Goal: Transaction & Acquisition: Obtain resource

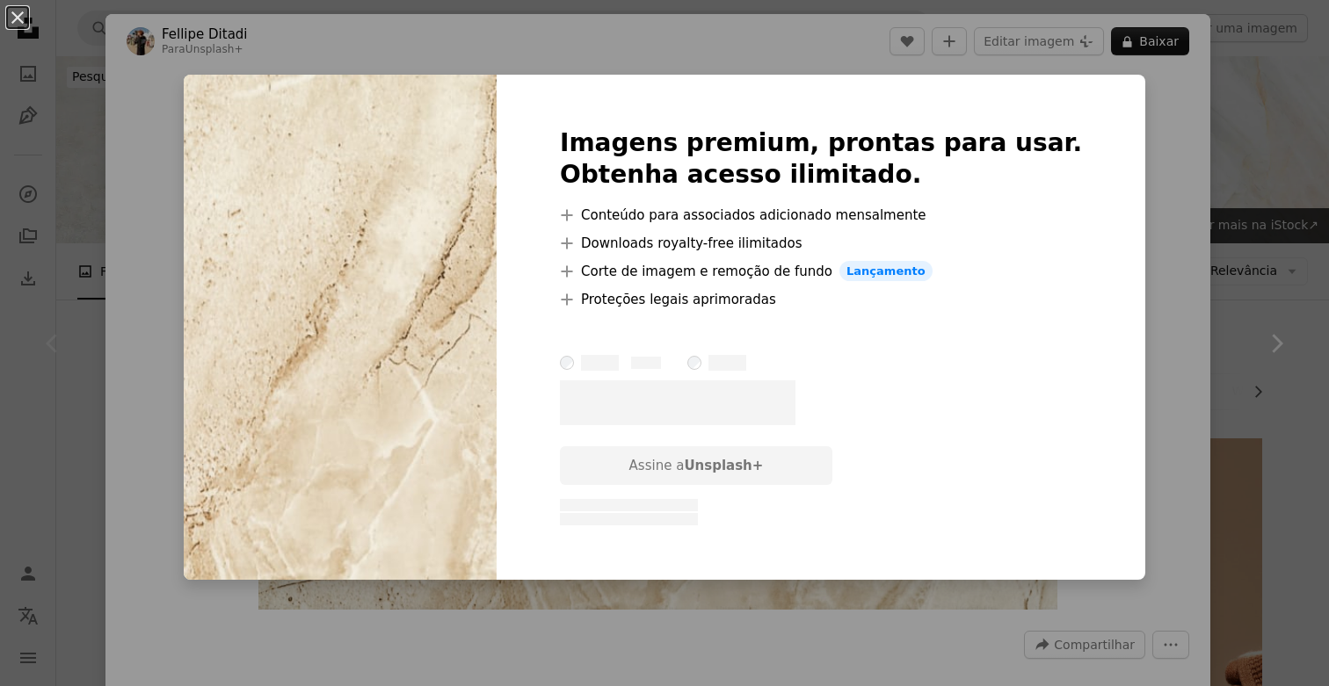
scroll to position [106, 0]
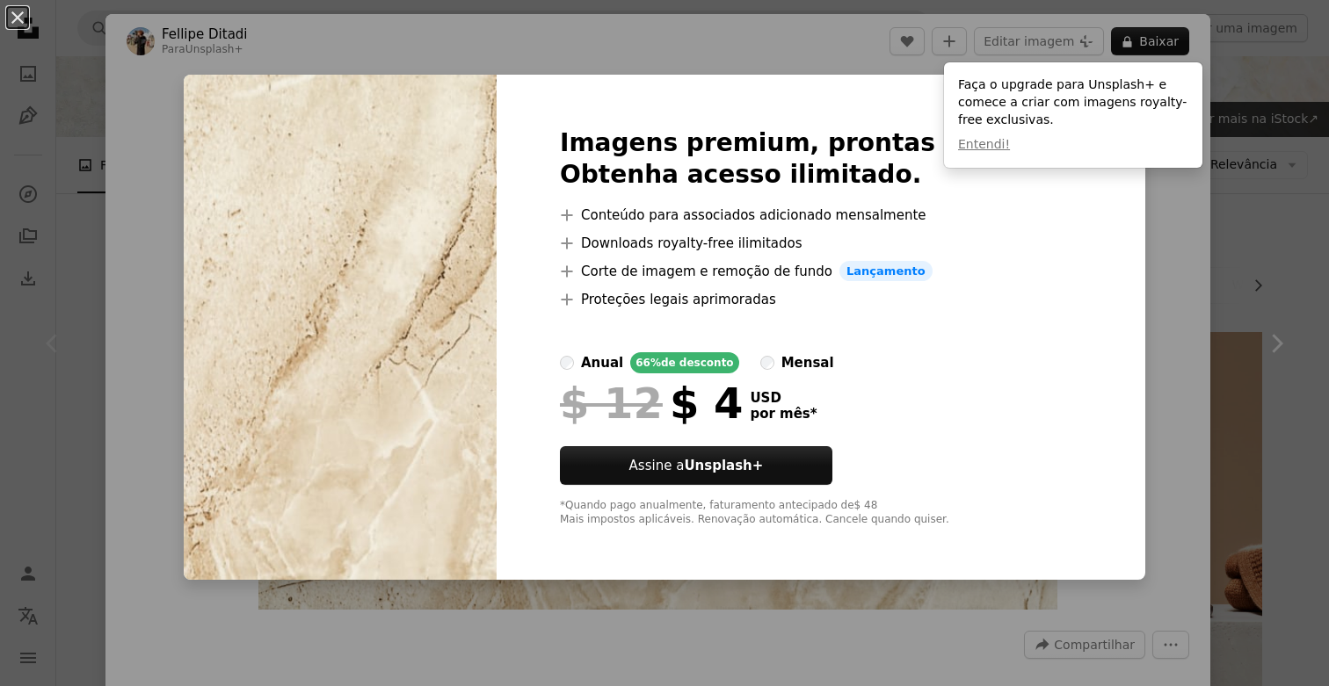
click at [1138, 416] on div "An X shape Imagens premium, prontas para usar. Obtenha acesso ilimitado. A plus…" at bounding box center [664, 343] width 1329 height 686
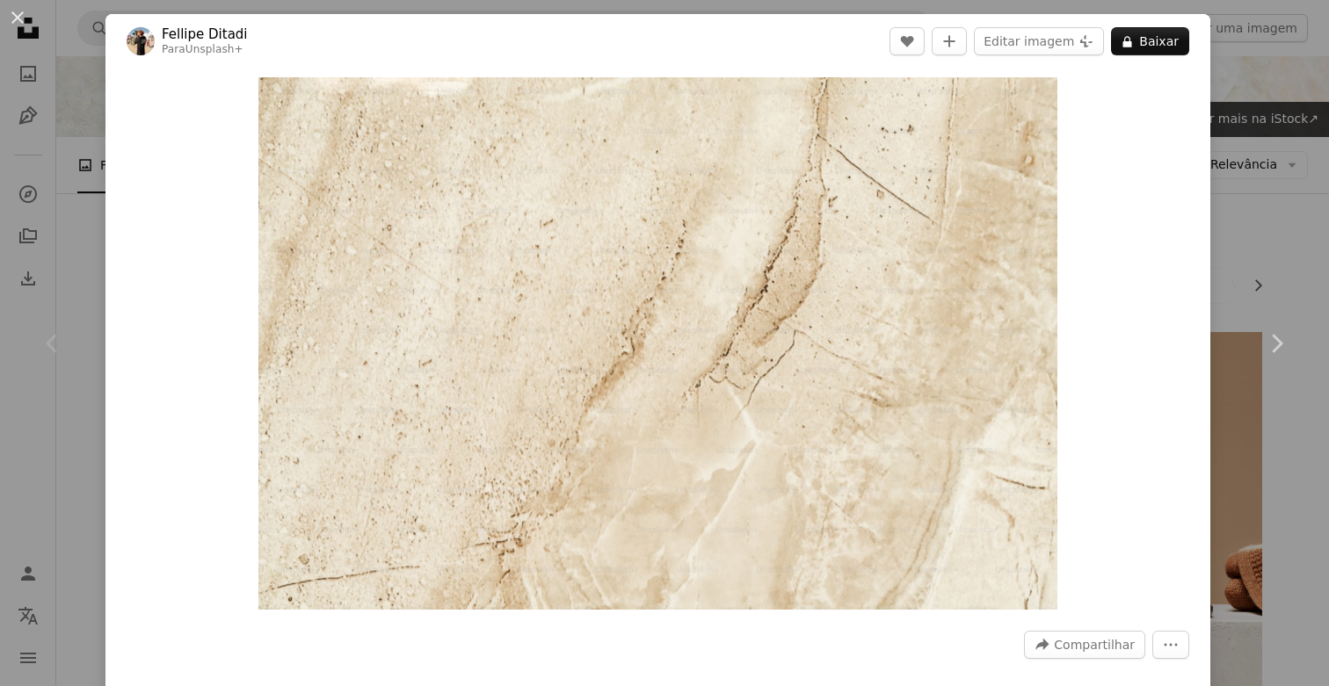
click at [1267, 240] on div "An X shape Chevron left Chevron right Fellipe Ditadi Para Unsplash+ A heart A p…" at bounding box center [664, 343] width 1329 height 686
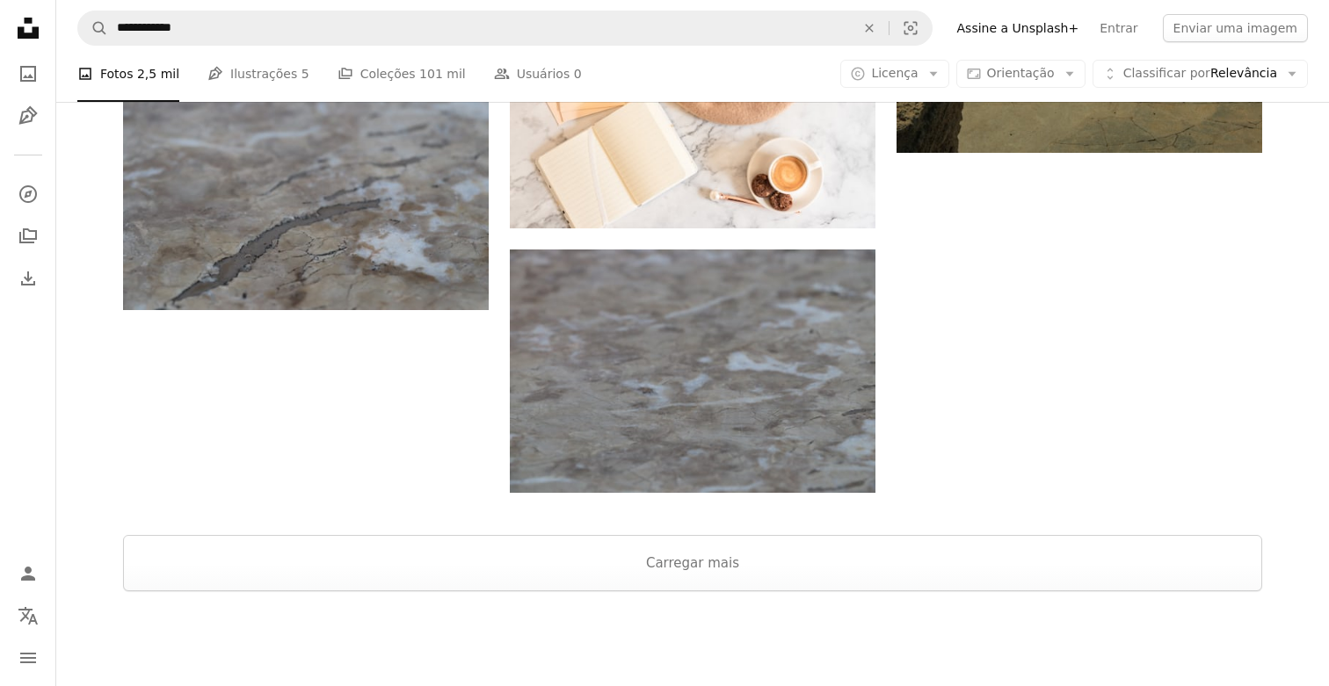
scroll to position [2884, 0]
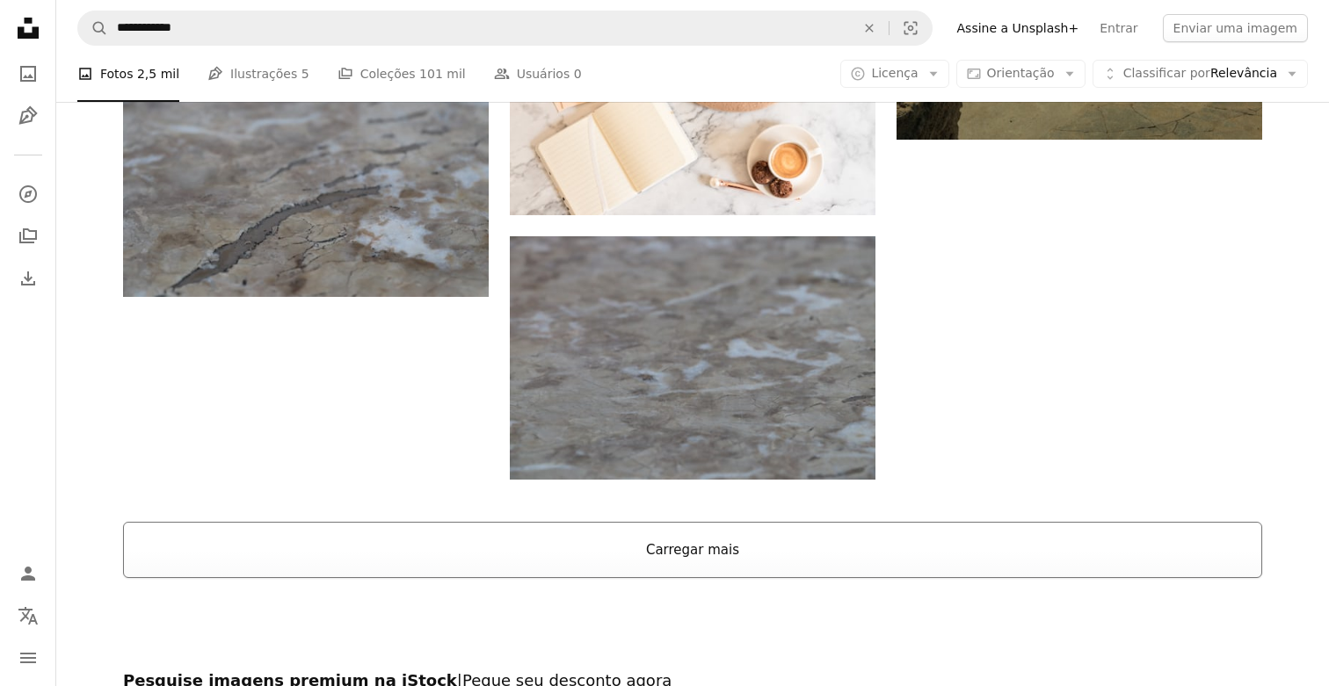
click at [708, 522] on button "Carregar mais" at bounding box center [692, 550] width 1139 height 56
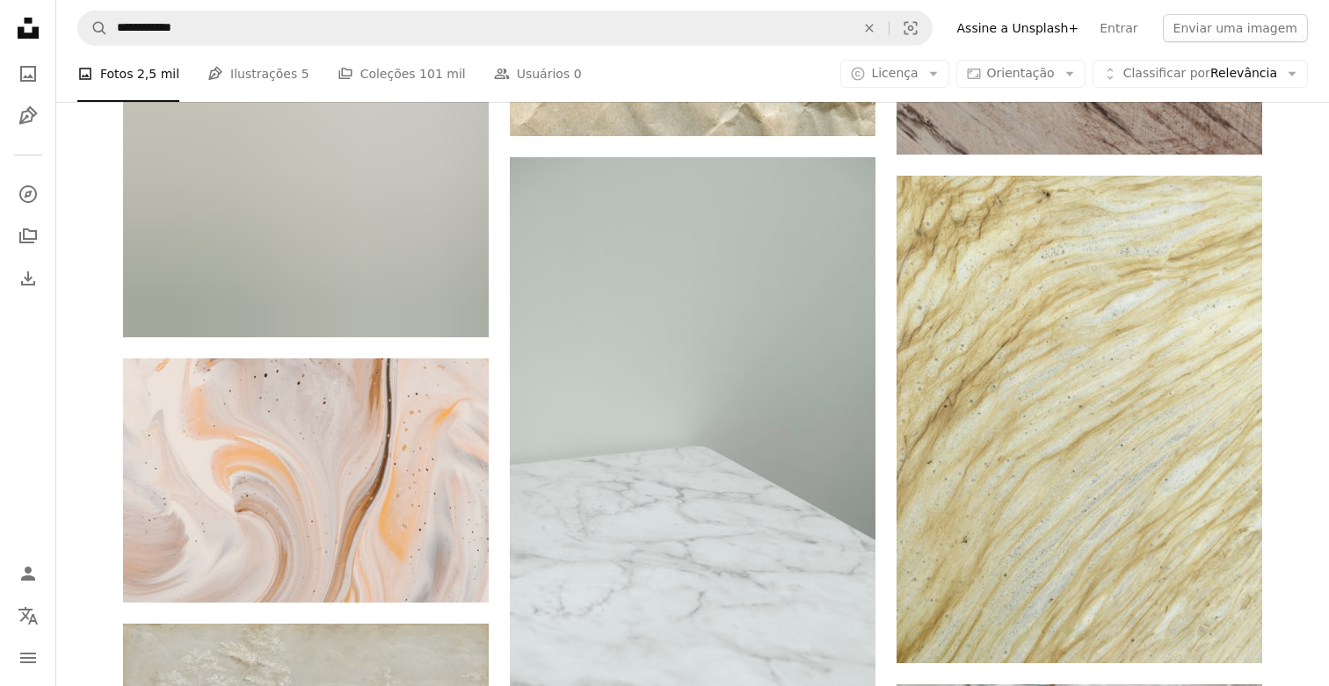
scroll to position [11456, 0]
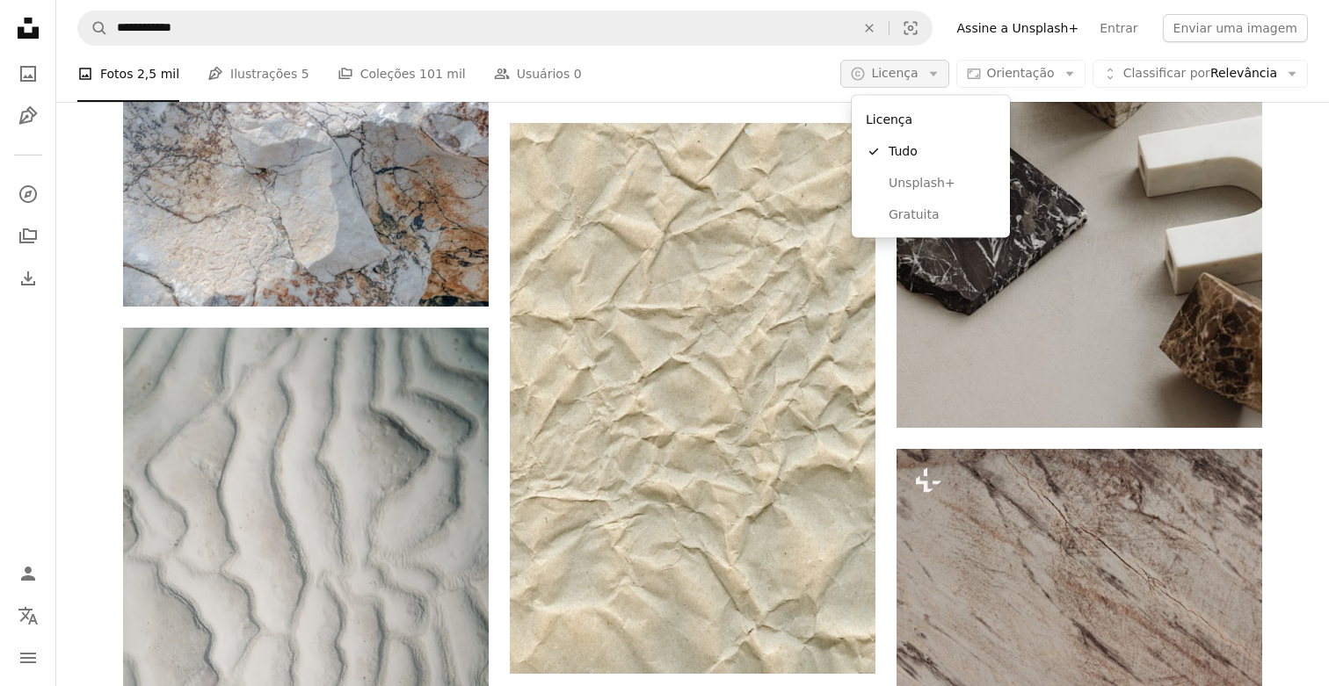
click at [941, 79] on icon "Arrow down" at bounding box center [934, 74] width 16 height 16
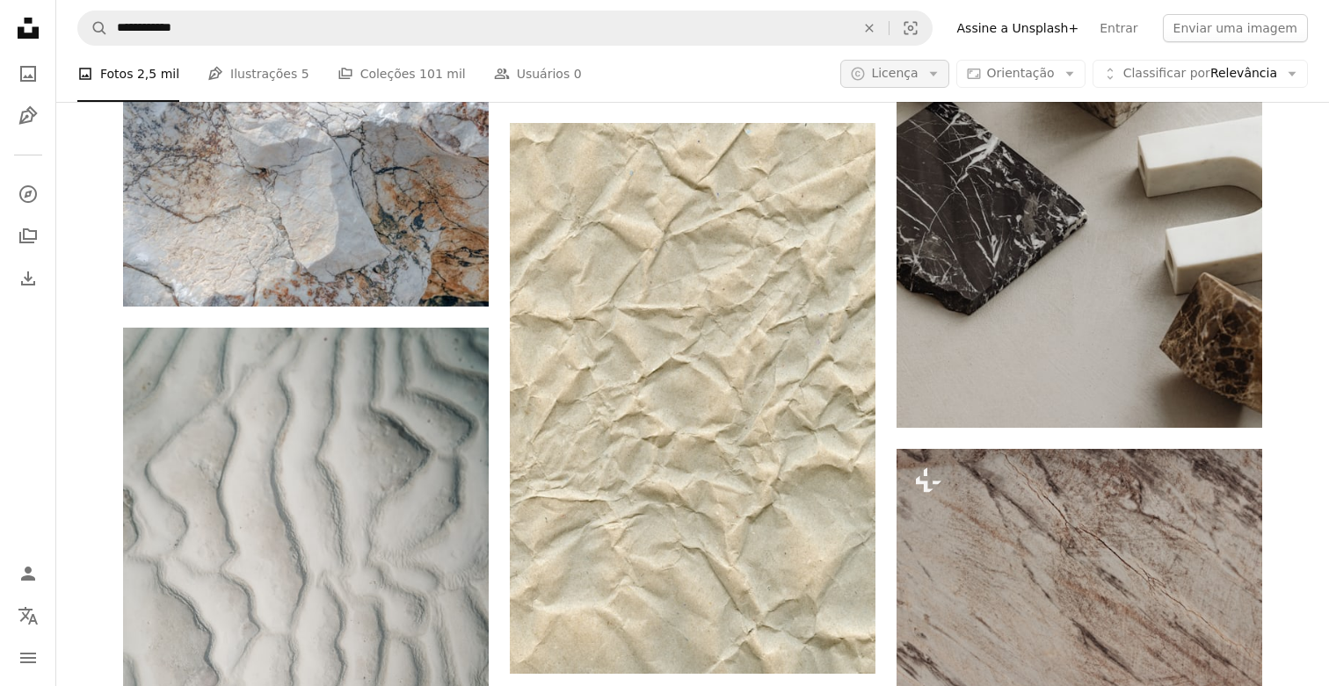
click at [941, 79] on icon "Arrow down" at bounding box center [934, 74] width 16 height 16
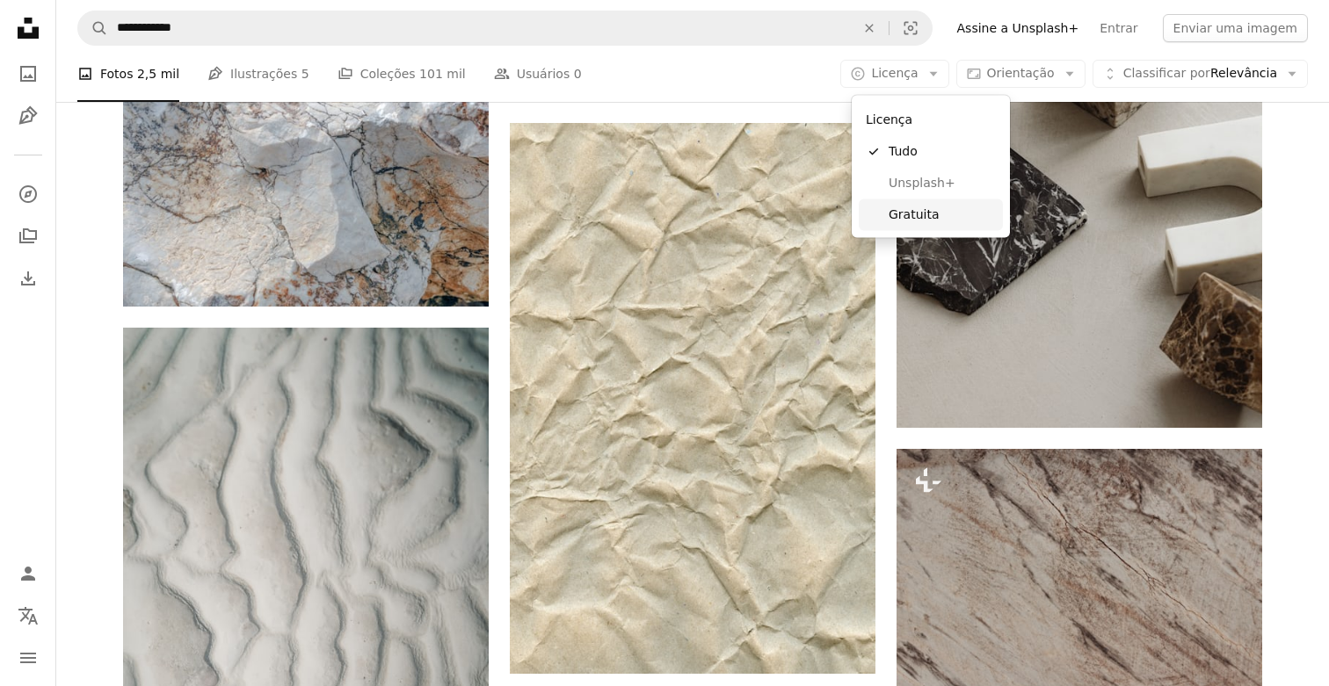
click at [919, 204] on link "Gratuita" at bounding box center [931, 215] width 144 height 32
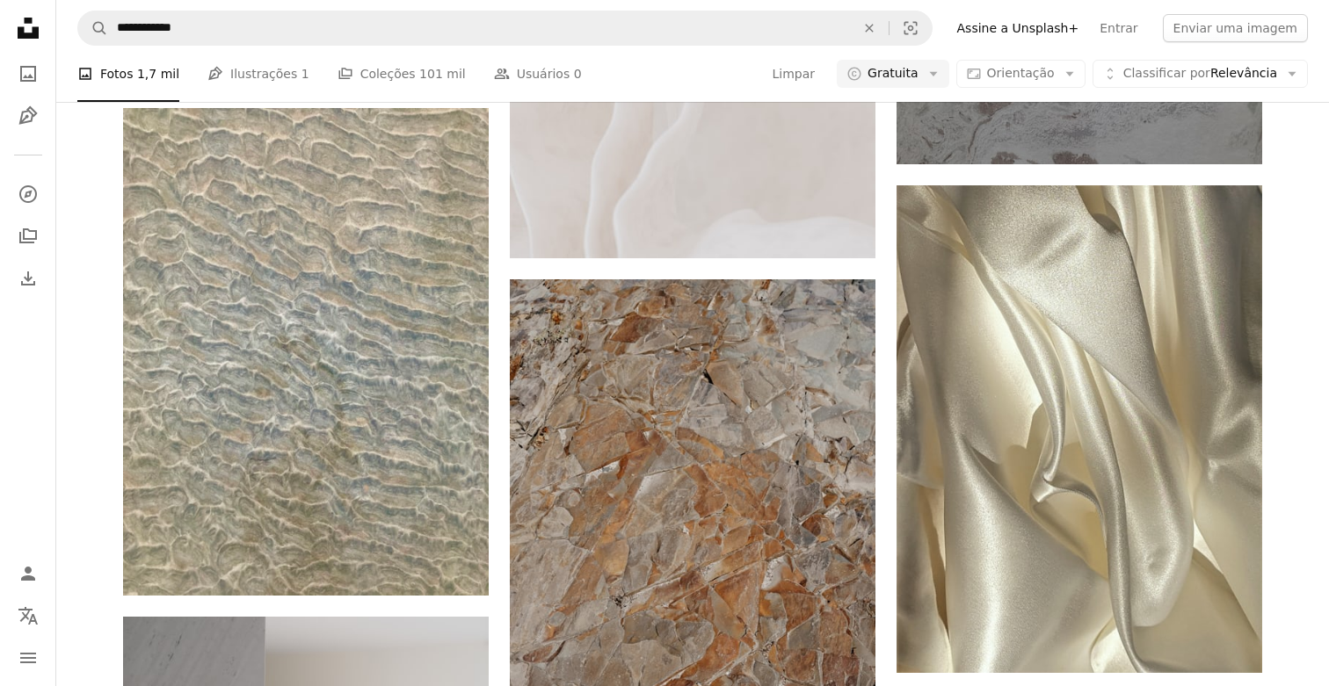
scroll to position [18523, 0]
